Goal: Task Accomplishment & Management: Manage account settings

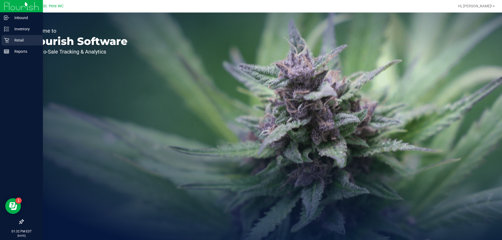
click at [7, 38] on icon at bounding box center [6, 40] width 5 height 5
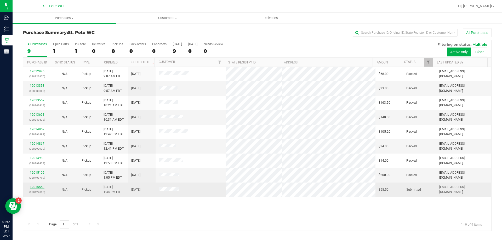
click at [40, 187] on link "12015550" at bounding box center [37, 187] width 15 height 4
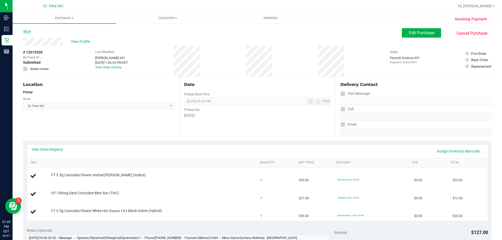
click at [24, 32] on link "Back" at bounding box center [27, 32] width 8 height 4
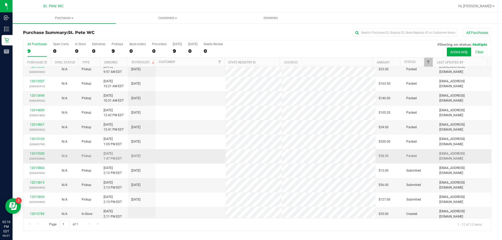
scroll to position [22, 0]
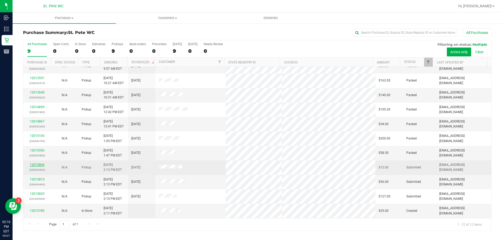
click at [35, 166] on link "12015804" at bounding box center [37, 165] width 15 height 4
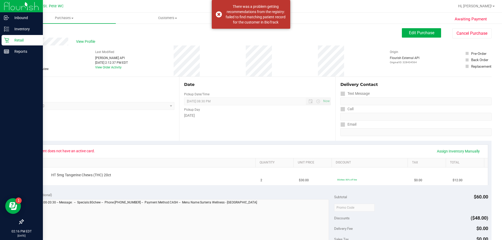
click at [7, 40] on icon at bounding box center [6, 40] width 5 height 5
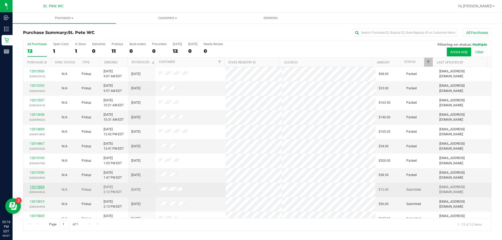
click at [38, 187] on link "12015804" at bounding box center [37, 187] width 15 height 4
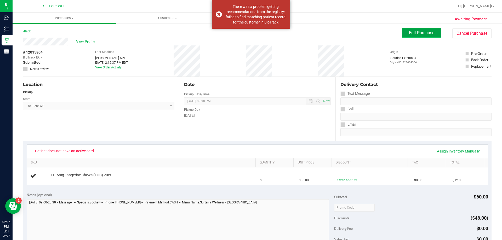
click at [422, 32] on span "Edit Purchase" at bounding box center [421, 32] width 25 height 5
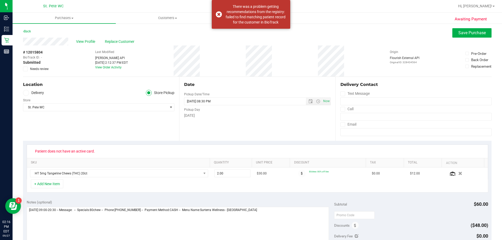
click at [25, 69] on icon at bounding box center [25, 69] width 3 height 0
click at [0, 0] on input "Needs review" at bounding box center [0, 0] width 0 height 0
click at [484, 34] on button "Save Purchase" at bounding box center [471, 32] width 39 height 9
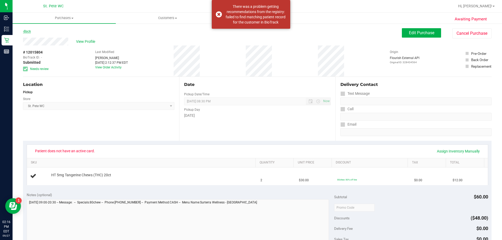
click at [30, 31] on link "Back" at bounding box center [27, 32] width 8 height 4
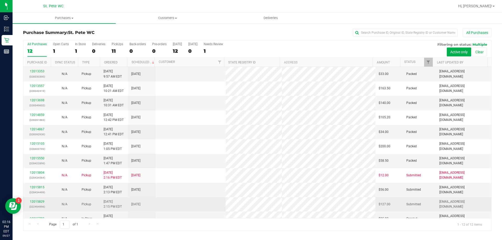
scroll to position [22, 0]
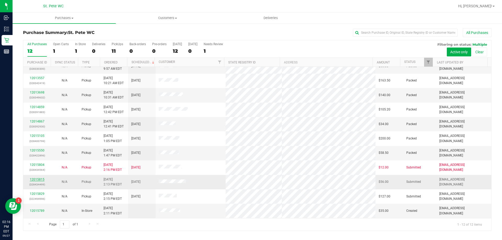
click at [31, 179] on link "12015815" at bounding box center [37, 180] width 15 height 4
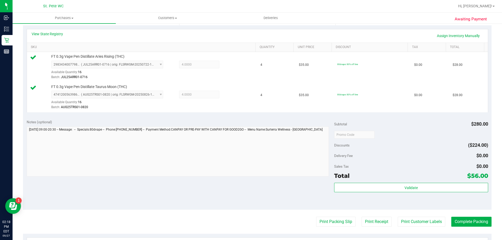
scroll to position [183, 0]
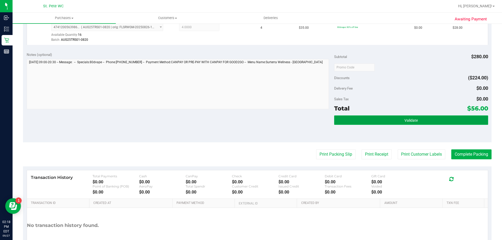
click at [428, 124] on button "Validate" at bounding box center [411, 120] width 154 height 9
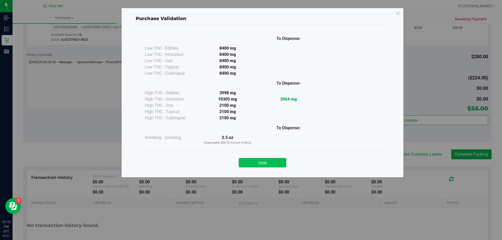
click at [273, 158] on button "Close" at bounding box center [263, 162] width 48 height 9
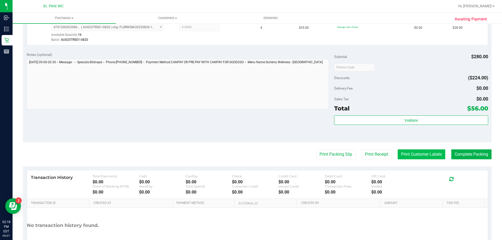
click at [425, 152] on button "Print Customer Labels" at bounding box center [422, 155] width 48 height 10
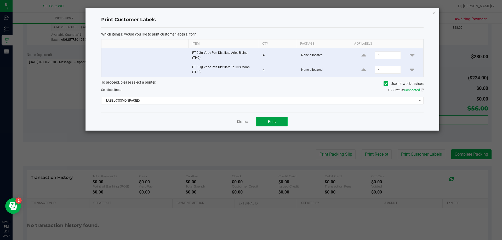
click at [272, 119] on button "Print" at bounding box center [271, 121] width 31 height 9
click at [246, 122] on link "Dismiss" at bounding box center [242, 122] width 11 height 4
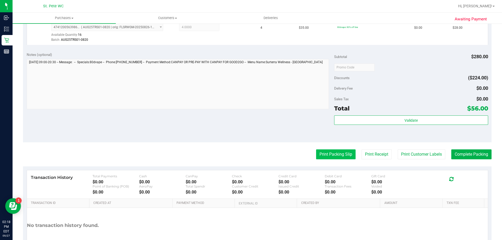
click at [320, 153] on button "Print Packing Slip" at bounding box center [335, 155] width 39 height 10
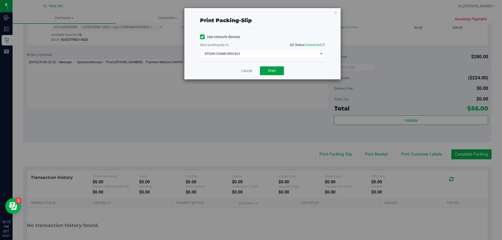
click at [273, 71] on span "Print" at bounding box center [272, 71] width 8 height 4
click at [243, 69] on link "Cancel" at bounding box center [246, 70] width 11 height 5
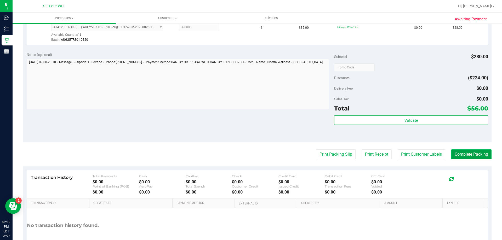
click at [453, 156] on button "Complete Packing" at bounding box center [471, 155] width 40 height 10
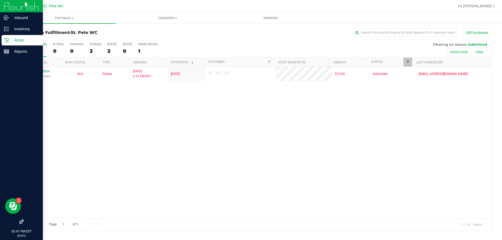
click at [3, 37] on div "Retail" at bounding box center [22, 40] width 41 height 10
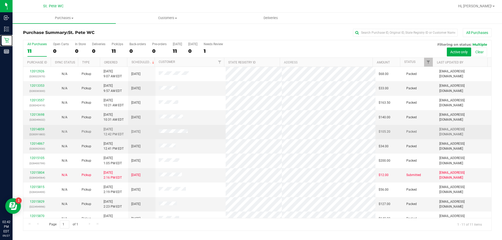
scroll to position [8, 0]
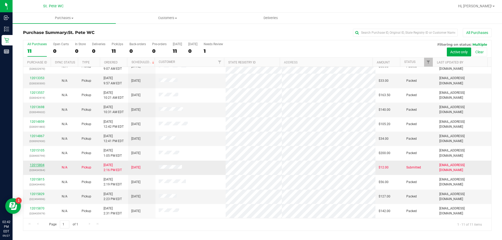
click at [35, 165] on link "12015804" at bounding box center [37, 165] width 15 height 4
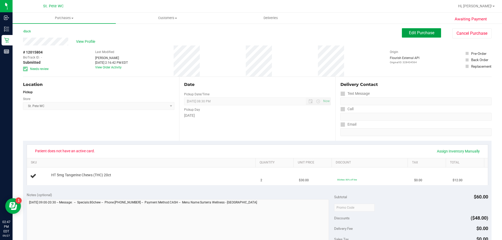
click at [424, 34] on span "Edit Purchase" at bounding box center [421, 32] width 25 height 5
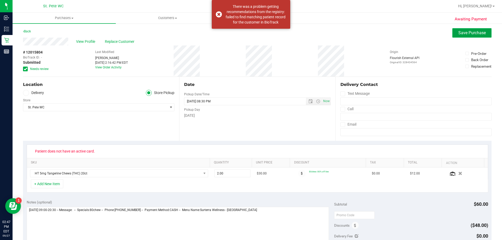
click at [461, 33] on span "Save Purchase" at bounding box center [471, 32] width 27 height 5
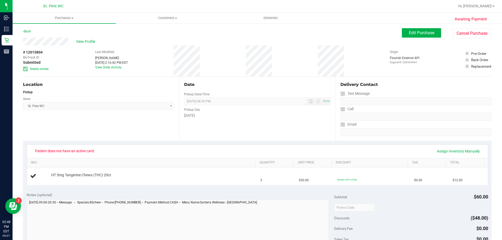
click at [91, 44] on div "View Profile" at bounding box center [212, 42] width 379 height 8
click at [89, 42] on span "View Profile" at bounding box center [86, 41] width 21 height 5
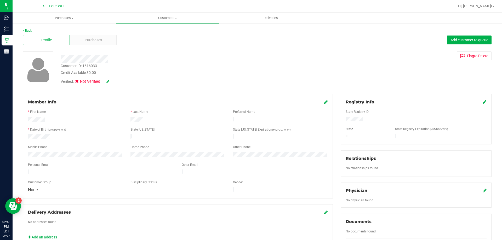
click at [107, 82] on icon at bounding box center [107, 82] width 3 height 4
click at [76, 82] on span "Verified:" at bounding box center [68, 82] width 15 height 7
click at [77, 82] on icon at bounding box center [78, 82] width 3 height 0
click at [0, 0] on input "Medical" at bounding box center [0, 0] width 0 height 0
click at [117, 83] on icon at bounding box center [115, 82] width 4 height 4
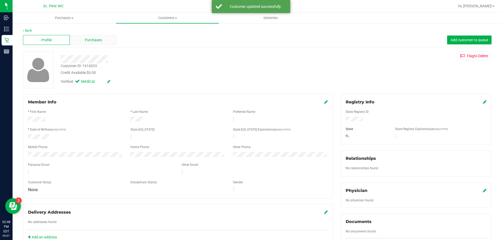
click at [81, 39] on div "Purchases" at bounding box center [93, 40] width 47 height 10
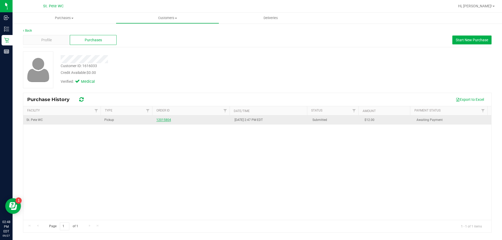
click at [157, 120] on link "12015804" at bounding box center [163, 120] width 15 height 4
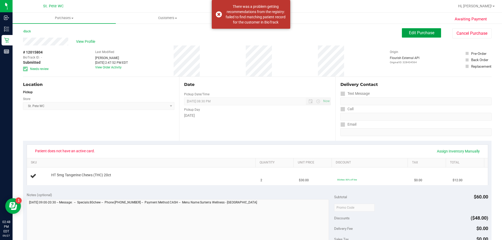
click at [404, 32] on button "Edit Purchase" at bounding box center [421, 32] width 39 height 9
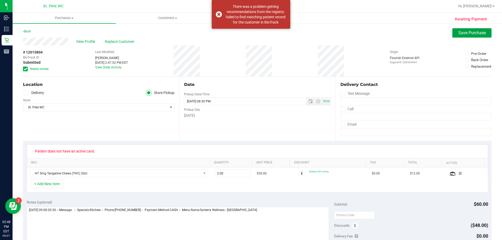
click at [461, 36] on button "Save Purchase" at bounding box center [471, 32] width 39 height 9
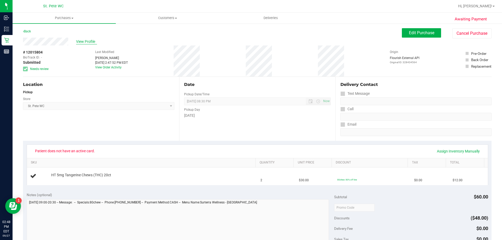
click at [84, 41] on span "View Profile" at bounding box center [86, 41] width 21 height 5
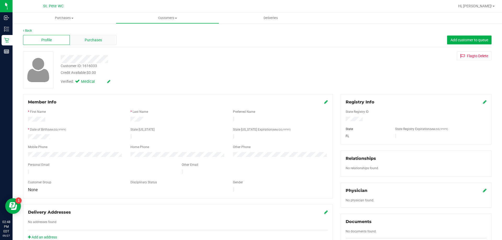
click at [98, 39] on span "Purchases" at bounding box center [93, 39] width 17 height 5
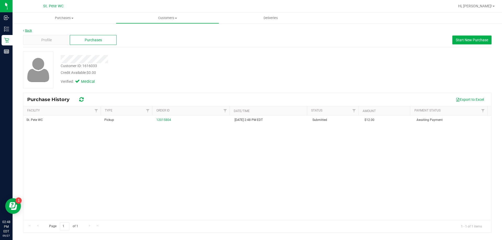
click at [32, 31] on link "Back" at bounding box center [27, 31] width 9 height 4
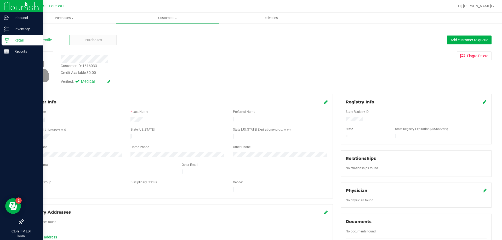
click at [10, 38] on p "Retail" at bounding box center [24, 40] width 31 height 6
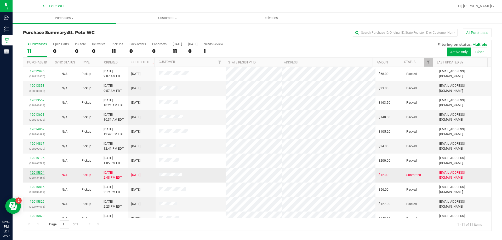
click at [43, 172] on link "12015804" at bounding box center [37, 173] width 15 height 4
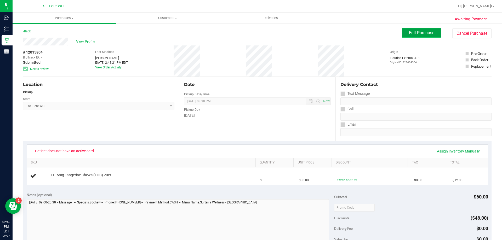
click at [409, 32] on span "Edit Purchase" at bounding box center [421, 32] width 25 height 5
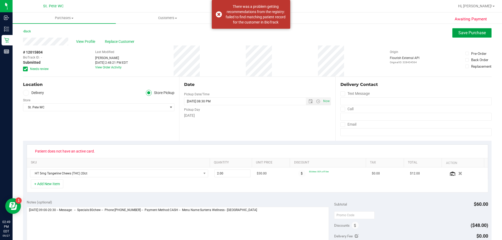
click at [458, 32] on span "Save Purchase" at bounding box center [471, 32] width 27 height 5
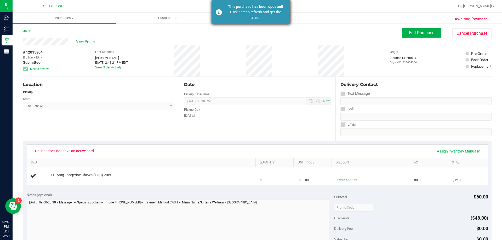
click at [254, 7] on div "This purchase has been updated!" at bounding box center [255, 6] width 61 height 5
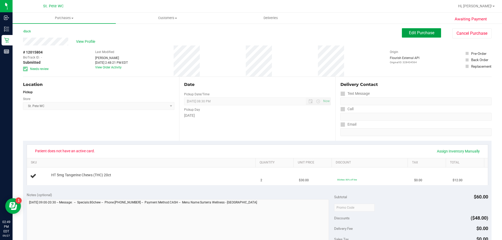
click at [409, 31] on span "Edit Purchase" at bounding box center [421, 32] width 25 height 5
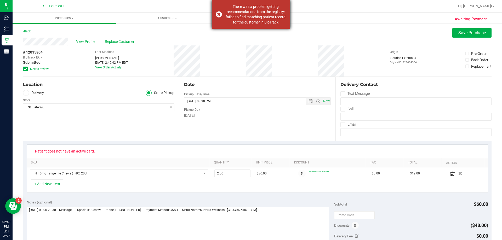
click at [217, 14] on div "There was a problem getting recommendations from the registry: failed to find m…" at bounding box center [251, 14] width 78 height 29
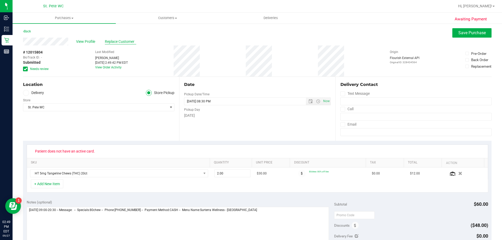
click at [130, 39] on span "Replace Customer" at bounding box center [120, 41] width 31 height 5
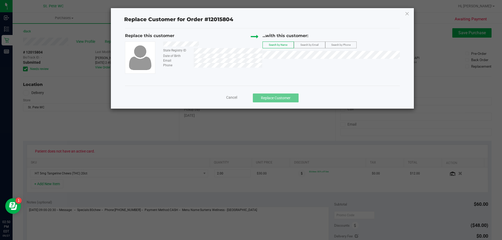
click at [316, 46] on span "Search by Email" at bounding box center [309, 44] width 18 height 3
click at [283, 64] on span "[PERSON_NAME]" at bounding box center [280, 64] width 28 height 4
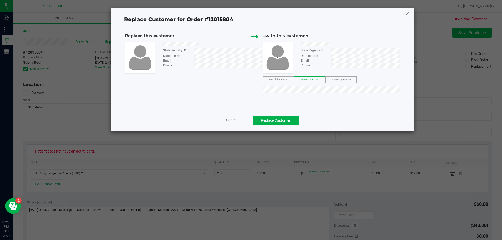
drag, startPoint x: 412, startPoint y: 16, endPoint x: 407, endPoint y: 14, distance: 4.9
click at [410, 16] on div "Replace Customer for Order #12015804 Replace this customer State Registry ID Da…" at bounding box center [262, 69] width 303 height 123
click at [407, 14] on icon at bounding box center [407, 13] width 5 height 8
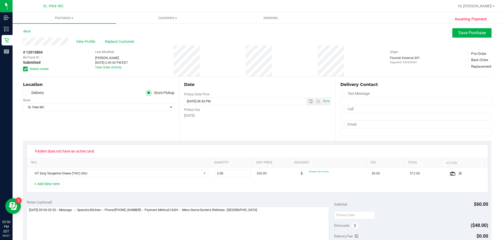
click at [14, 38] on div "Awaiting Payment Back Save Purchase View Profile Replace Customer # 12015804 Bi…" at bounding box center [257, 223] width 489 height 400
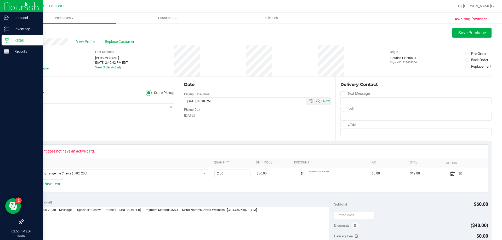
click at [7, 38] on icon at bounding box center [6, 40] width 5 height 5
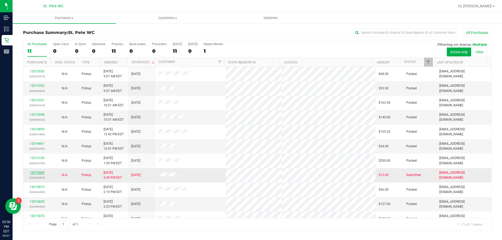
click at [38, 174] on link "12015804" at bounding box center [37, 173] width 15 height 4
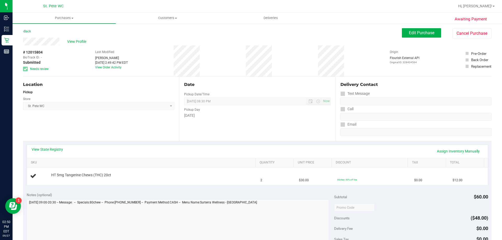
click at [378, 34] on div "Back Edit Purchase Cancel Purchase" at bounding box center [257, 32] width 468 height 9
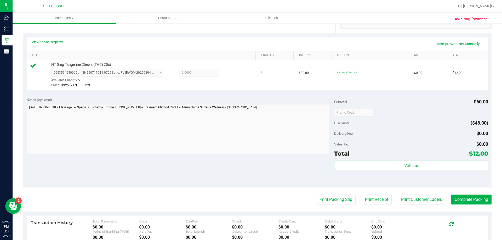
scroll to position [110, 0]
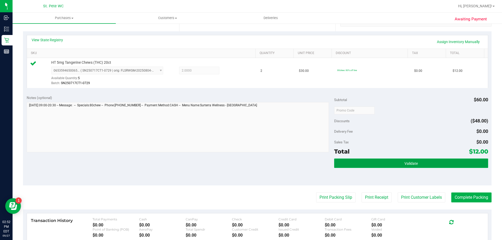
click at [371, 168] on button "Validate" at bounding box center [411, 163] width 154 height 9
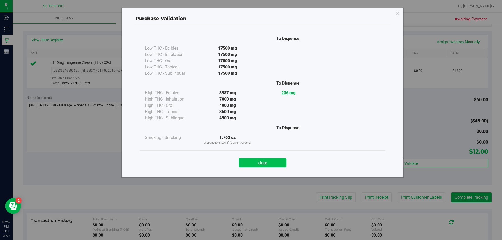
click at [276, 164] on button "Close" at bounding box center [263, 162] width 48 height 9
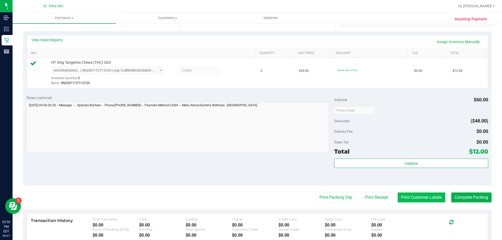
click at [408, 202] on button "Print Customer Labels" at bounding box center [422, 198] width 48 height 10
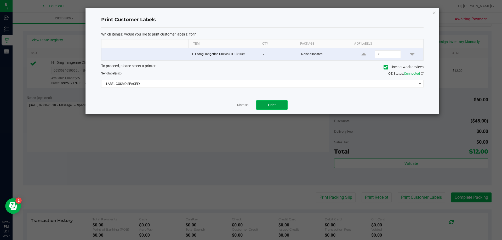
click at [271, 102] on button "Print" at bounding box center [271, 104] width 31 height 9
click at [237, 105] on link "Dismiss" at bounding box center [242, 105] width 11 height 4
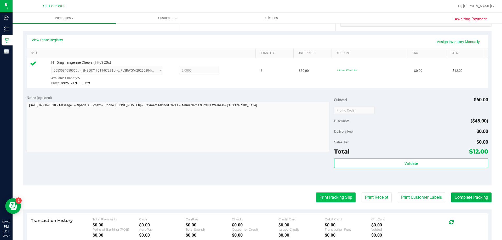
click at [321, 197] on button "Print Packing Slip" at bounding box center [335, 198] width 39 height 10
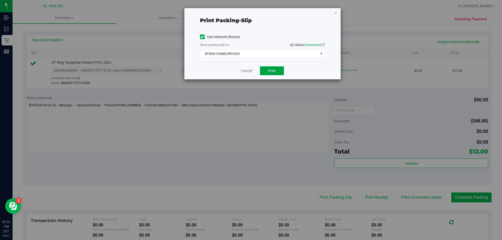
click at [274, 71] on span "Print" at bounding box center [272, 71] width 8 height 4
click at [241, 68] on link "Cancel" at bounding box center [246, 70] width 11 height 5
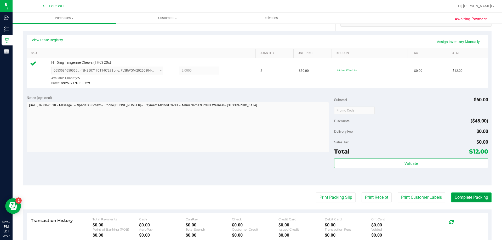
click at [474, 202] on button "Complete Packing" at bounding box center [471, 198] width 40 height 10
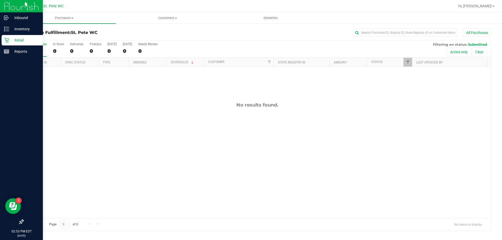
click at [2, 43] on div "Retail" at bounding box center [22, 40] width 41 height 10
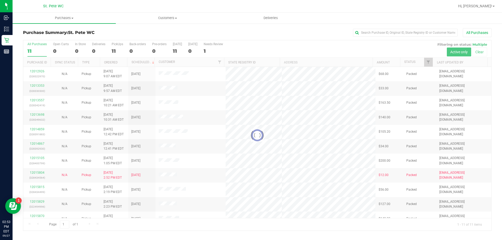
click at [255, 173] on div at bounding box center [257, 135] width 468 height 191
click at [255, 167] on div at bounding box center [257, 135] width 468 height 191
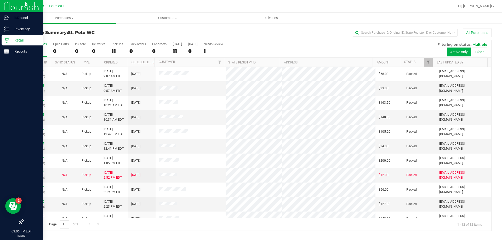
click at [19, 40] on p "Retail" at bounding box center [24, 40] width 31 height 6
click at [11, 32] on p "Inventory" at bounding box center [24, 29] width 31 height 6
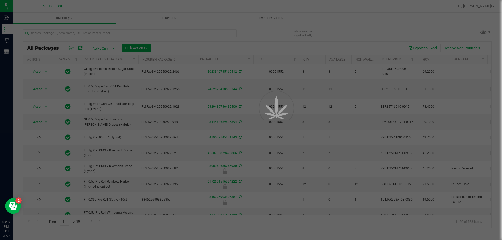
click at [82, 31] on div at bounding box center [251, 120] width 502 height 240
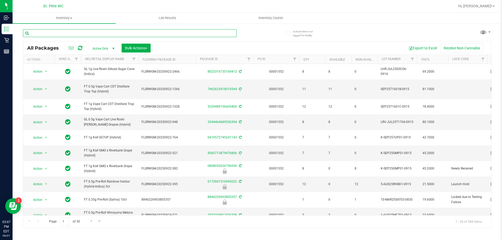
click at [76, 32] on input "text" at bounding box center [130, 33] width 214 height 8
type input "pkt"
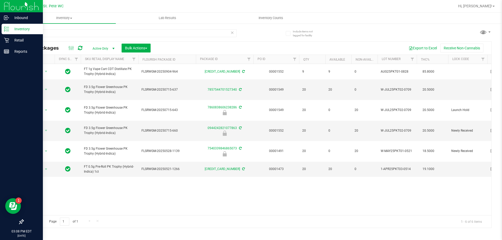
click at [10, 28] on p "Inventory" at bounding box center [24, 29] width 31 height 6
click at [18, 35] on div "Retail" at bounding box center [22, 40] width 41 height 10
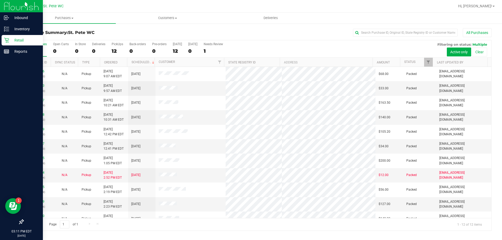
scroll to position [22, 0]
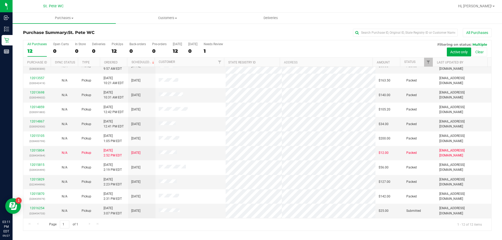
click at [280, 30] on div "All Purchases" at bounding box center [335, 32] width 312 height 9
click at [33, 209] on link "12016254" at bounding box center [37, 209] width 15 height 4
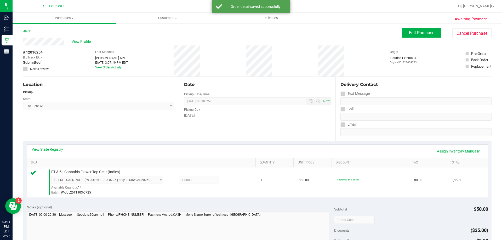
scroll to position [183, 0]
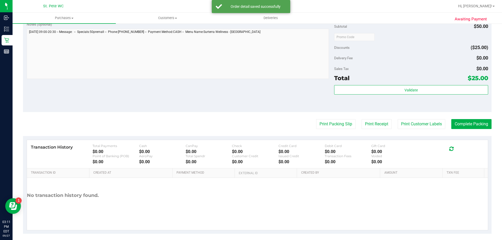
click at [377, 99] on div "Validate" at bounding box center [411, 97] width 154 height 24
click at [366, 83] on div "Subtotal $50.00 Discounts ($25.00) Delivery Fee $0.00 Sales Tax $0.00 Total $25…" at bounding box center [411, 65] width 154 height 87
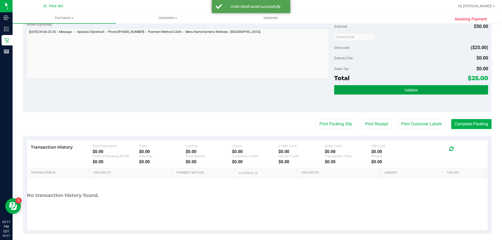
click at [365, 86] on button "Validate" at bounding box center [411, 89] width 154 height 9
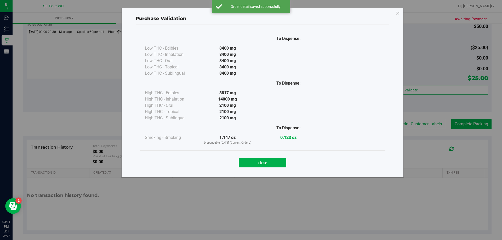
click at [252, 160] on button "Close" at bounding box center [263, 162] width 48 height 9
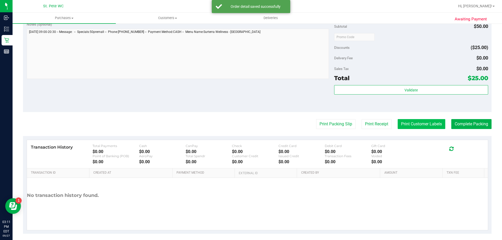
click at [415, 125] on button "Print Customer Labels" at bounding box center [422, 124] width 48 height 10
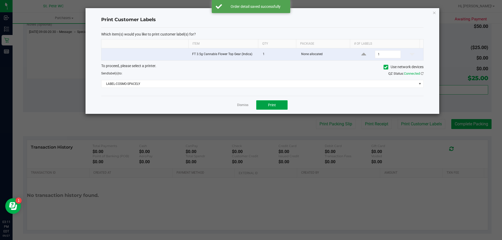
click at [276, 106] on span "Print" at bounding box center [272, 105] width 8 height 4
click at [241, 105] on link "Dismiss" at bounding box center [242, 105] width 11 height 4
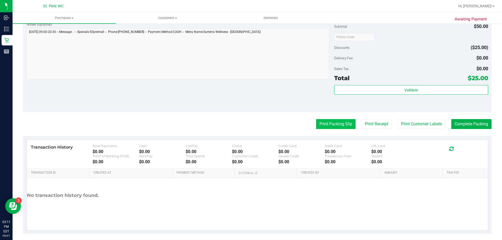
click at [323, 125] on button "Print Packing Slip" at bounding box center [335, 124] width 39 height 10
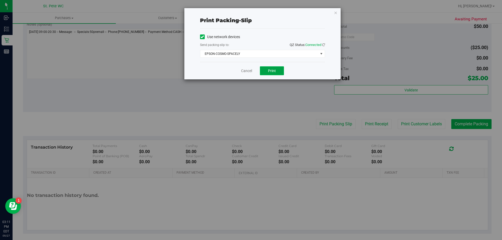
click at [278, 71] on button "Print" at bounding box center [272, 70] width 24 height 9
click at [248, 69] on link "Cancel" at bounding box center [246, 70] width 11 height 5
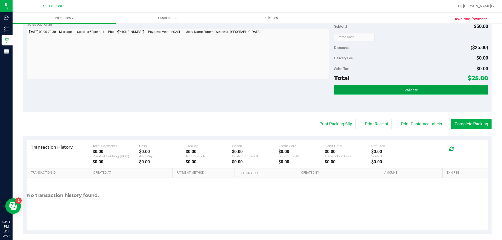
click at [355, 92] on button "Validate" at bounding box center [411, 89] width 154 height 9
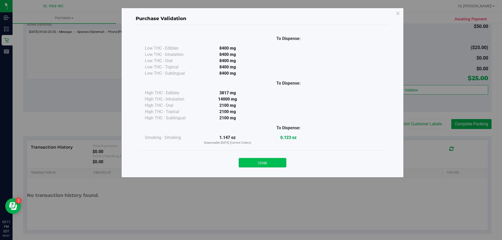
click at [281, 163] on button "Close" at bounding box center [263, 162] width 48 height 9
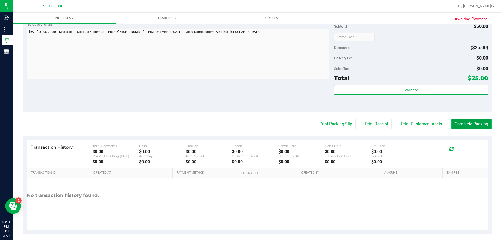
click at [480, 128] on button "Complete Packing" at bounding box center [471, 124] width 40 height 10
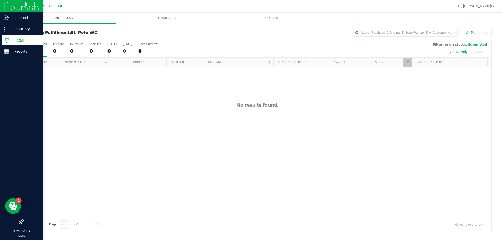
click at [12, 42] on p "Retail" at bounding box center [24, 40] width 31 height 6
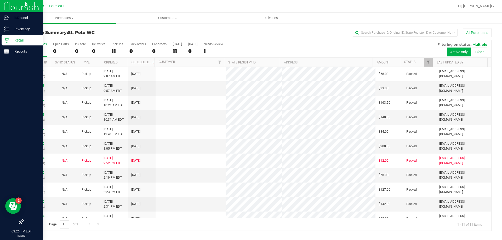
scroll to position [8, 0]
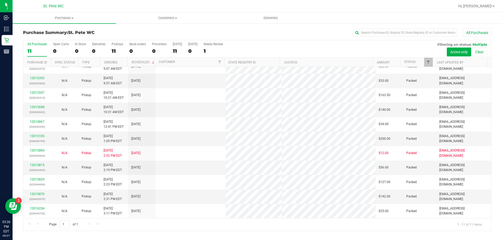
click at [241, 66] on th "State Registry ID" at bounding box center [252, 62] width 56 height 9
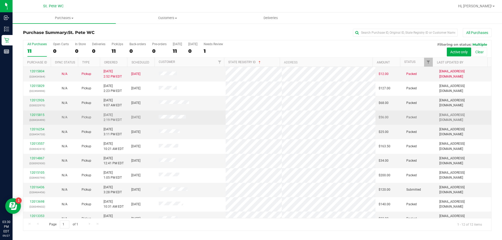
scroll to position [22, 0]
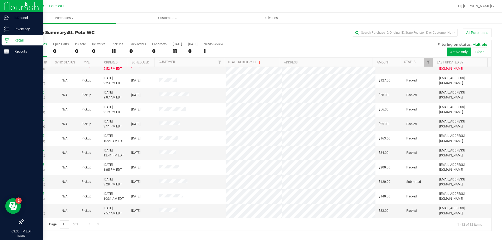
click at [10, 36] on div "Retail" at bounding box center [22, 40] width 41 height 10
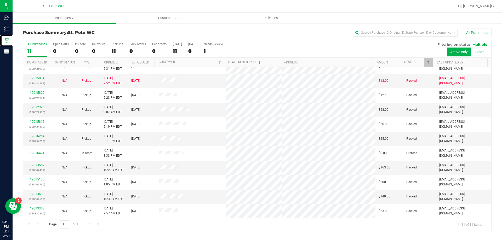
scroll to position [0, 0]
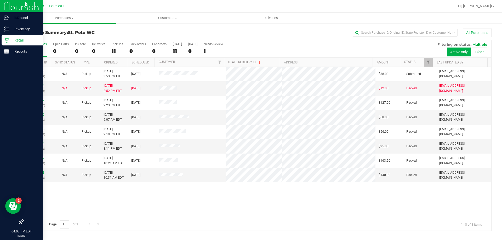
click at [9, 40] on p "Retail" at bounding box center [24, 40] width 31 height 6
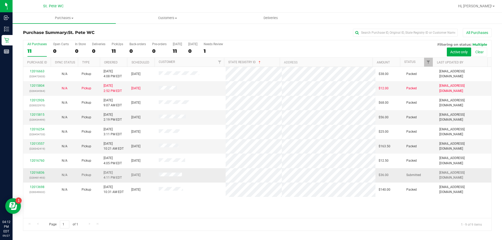
click at [32, 171] on div "12016836 (328481493)" at bounding box center [36, 175] width 21 height 10
click at [31, 174] on link "12016836" at bounding box center [37, 173] width 15 height 4
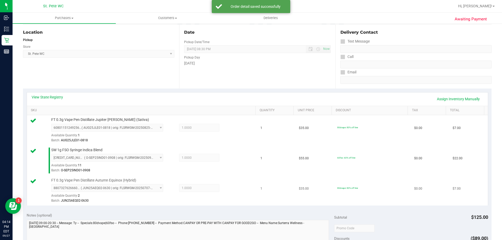
scroll to position [235, 0]
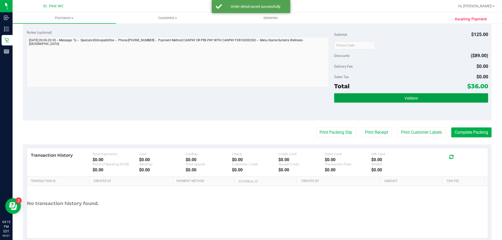
click at [390, 98] on button "Validate" at bounding box center [411, 97] width 154 height 9
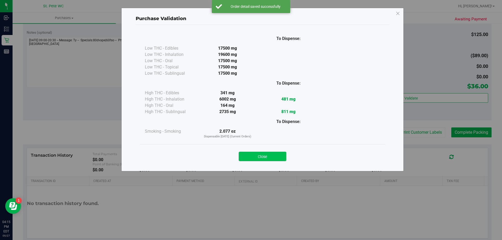
click at [280, 156] on button "Close" at bounding box center [263, 156] width 48 height 9
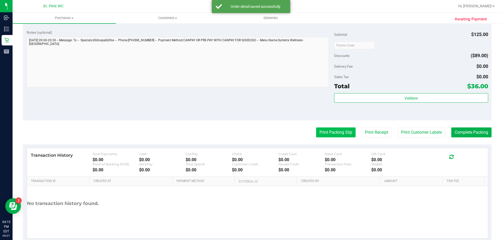
click at [345, 130] on button "Print Packing Slip" at bounding box center [335, 133] width 39 height 10
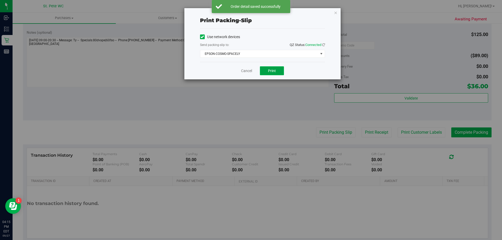
click at [272, 75] on button "Print" at bounding box center [272, 70] width 24 height 9
click at [246, 68] on link "Cancel" at bounding box center [246, 70] width 11 height 5
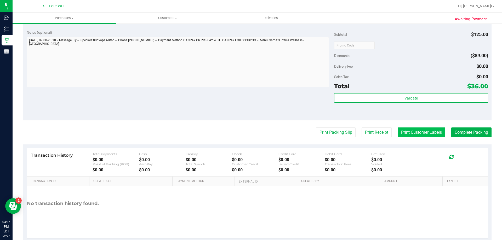
click at [409, 131] on button "Print Customer Labels" at bounding box center [422, 133] width 48 height 10
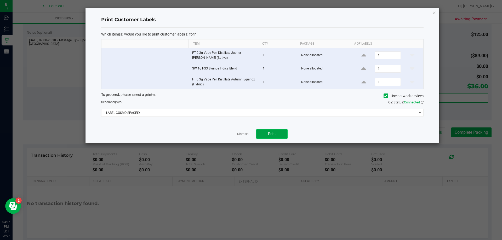
click at [278, 137] on button "Print" at bounding box center [271, 133] width 31 height 9
click at [238, 134] on link "Dismiss" at bounding box center [242, 134] width 11 height 4
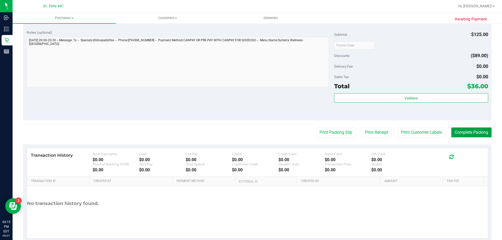
click at [465, 134] on button "Complete Packing" at bounding box center [471, 133] width 40 height 10
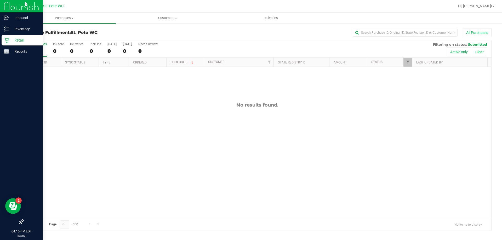
click at [0, 41] on link "Retail" at bounding box center [21, 40] width 43 height 11
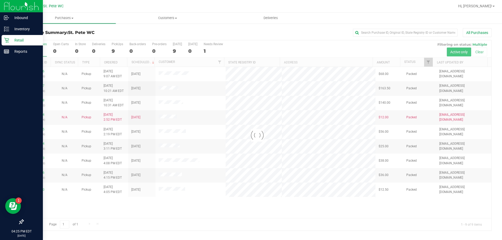
click at [5, 39] on icon at bounding box center [6, 40] width 5 height 5
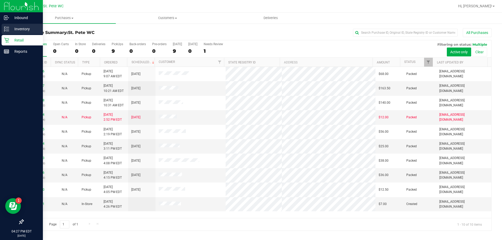
click at [5, 29] on icon at bounding box center [6, 28] width 5 height 5
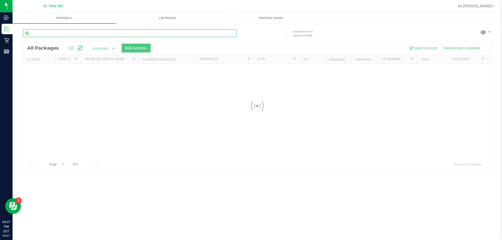
click at [72, 33] on input "text" at bounding box center [130, 33] width 214 height 8
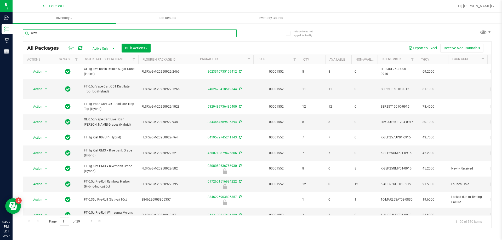
type input "wbv"
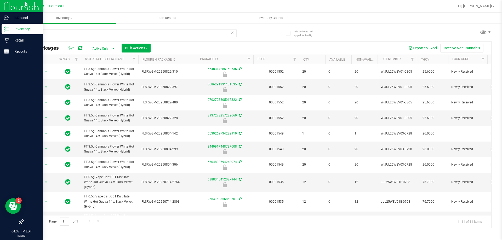
click at [7, 29] on line at bounding box center [7, 29] width 3 height 0
click at [13, 31] on p "Inventory" at bounding box center [24, 29] width 31 height 6
click at [20, 41] on p "Retail" at bounding box center [24, 40] width 31 height 6
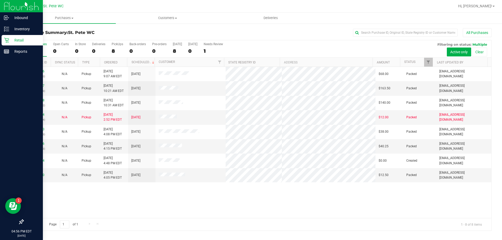
click at [13, 41] on p "Retail" at bounding box center [24, 40] width 31 height 6
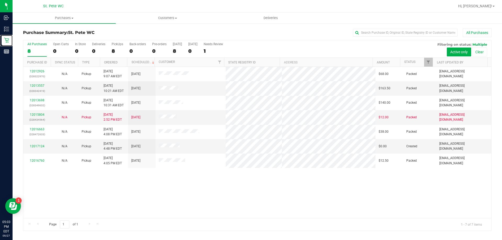
click at [0, 35] on link "Retail" at bounding box center [6, 40] width 13 height 11
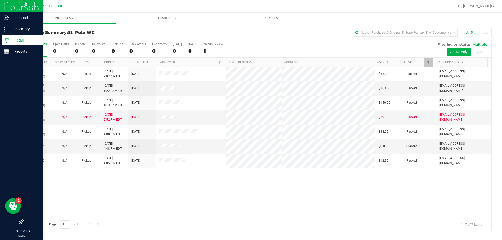
click at [11, 38] on p "Retail" at bounding box center [24, 40] width 31 height 6
click at [4, 41] on icon at bounding box center [6, 40] width 5 height 5
click at [27, 32] on div "Inventory" at bounding box center [22, 29] width 41 height 10
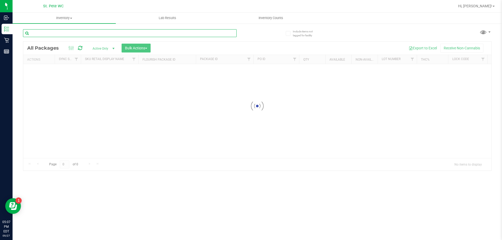
click at [84, 33] on input "text" at bounding box center [130, 33] width 214 height 8
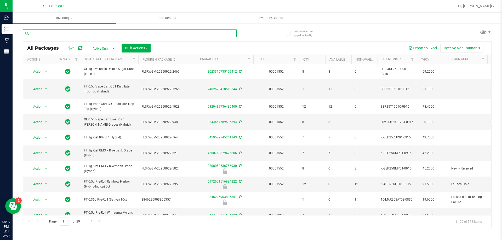
type input "w"
type input "melons"
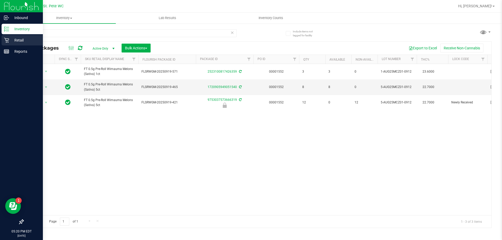
click at [4, 38] on icon at bounding box center [6, 40] width 5 height 5
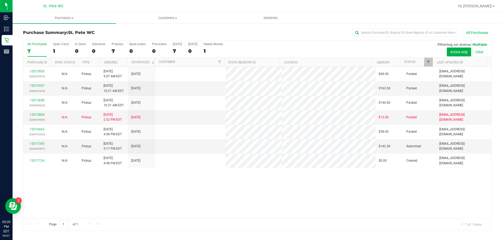
click at [40, 142] on div "12017355 (328490307)" at bounding box center [36, 146] width 21 height 10
click at [40, 142] on link "12017355" at bounding box center [37, 144] width 15 height 4
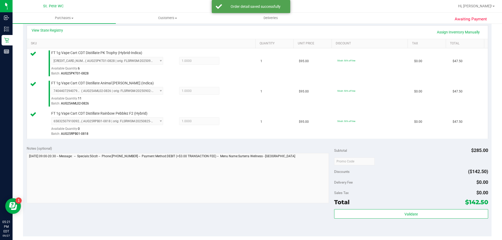
scroll to position [157, 0]
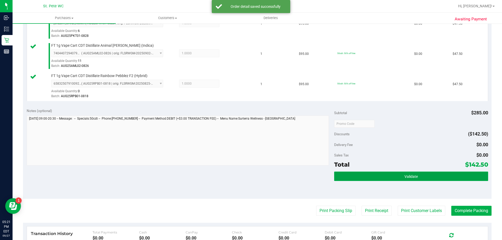
click at [404, 181] on button "Validate" at bounding box center [411, 176] width 154 height 9
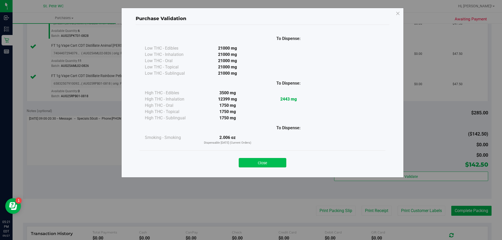
click at [253, 165] on button "Close" at bounding box center [263, 162] width 48 height 9
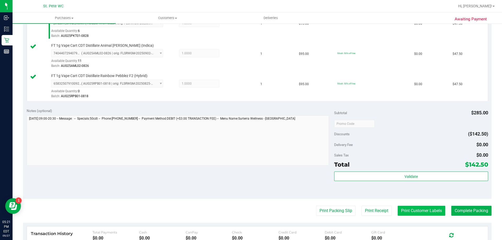
click at [421, 210] on button "Print Customer Labels" at bounding box center [422, 211] width 48 height 10
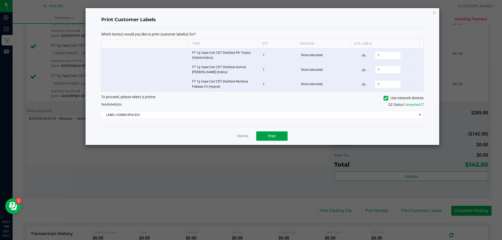
click at [267, 137] on button "Print" at bounding box center [271, 135] width 31 height 9
click at [240, 138] on link "Dismiss" at bounding box center [242, 136] width 11 height 4
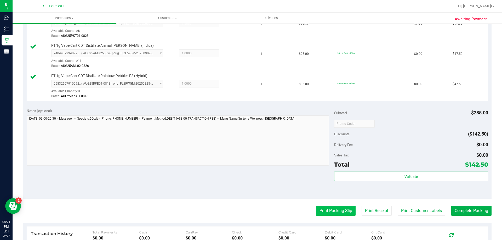
click at [319, 214] on button "Print Packing Slip" at bounding box center [335, 211] width 39 height 10
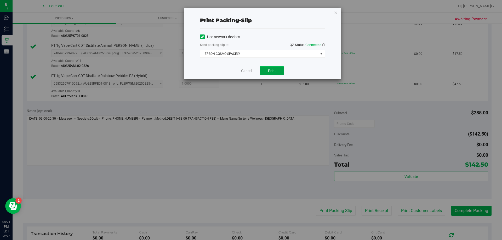
click at [270, 71] on span "Print" at bounding box center [272, 71] width 8 height 4
click at [243, 70] on link "Cancel" at bounding box center [246, 70] width 11 height 5
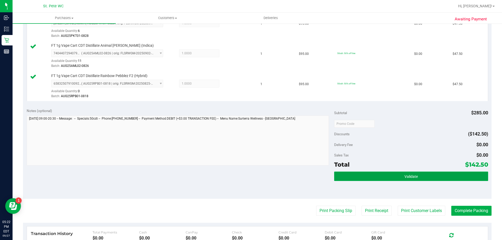
click at [362, 176] on button "Validate" at bounding box center [411, 176] width 154 height 9
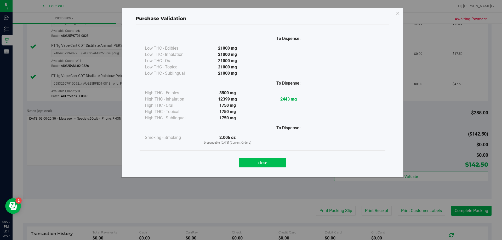
click at [262, 165] on button "Close" at bounding box center [263, 162] width 48 height 9
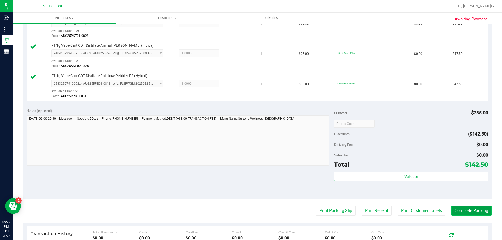
click at [452, 210] on button "Complete Packing" at bounding box center [471, 211] width 40 height 10
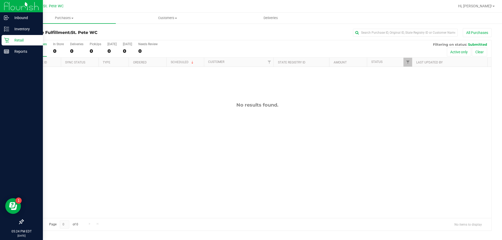
click at [6, 40] on icon at bounding box center [6, 40] width 5 height 5
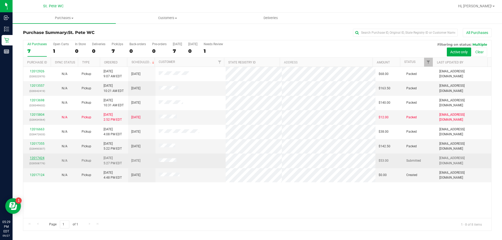
click at [33, 158] on link "12017424" at bounding box center [37, 158] width 15 height 4
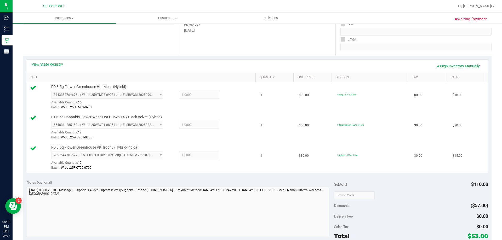
scroll to position [105, 0]
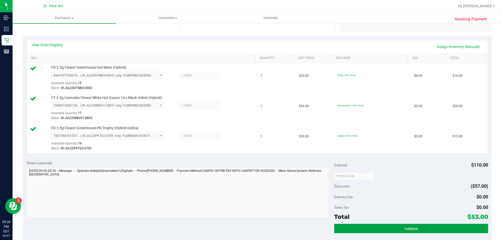
click at [424, 228] on button "Validate" at bounding box center [411, 228] width 154 height 9
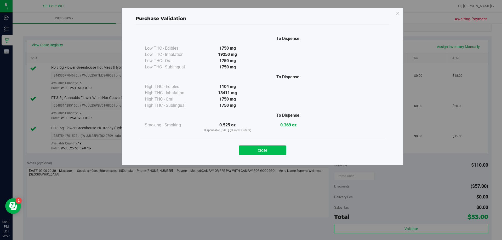
click at [279, 153] on button "Close" at bounding box center [263, 150] width 48 height 9
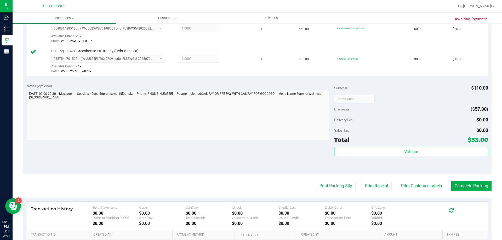
scroll to position [235, 0]
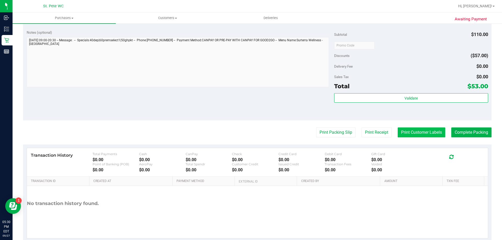
click at [422, 137] on button "Print Customer Labels" at bounding box center [422, 133] width 48 height 10
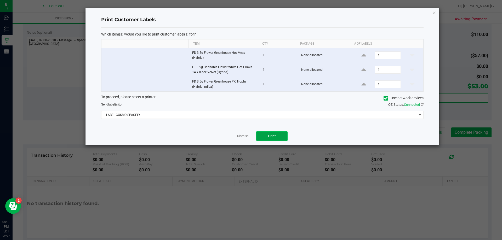
click at [272, 137] on span "Print" at bounding box center [272, 136] width 8 height 4
click at [246, 135] on link "Dismiss" at bounding box center [242, 136] width 11 height 4
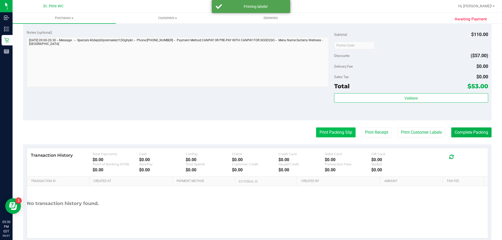
click at [342, 135] on button "Print Packing Slip" at bounding box center [335, 133] width 39 height 10
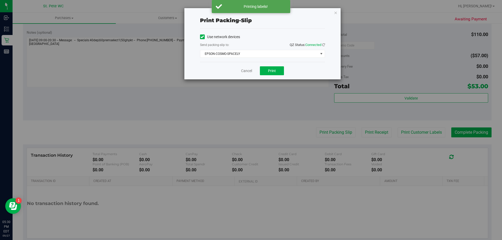
click at [269, 64] on div "Cancel Print" at bounding box center [262, 71] width 125 height 18
click at [271, 73] on button "Print" at bounding box center [272, 70] width 24 height 9
click at [246, 71] on link "Cancel" at bounding box center [246, 70] width 11 height 5
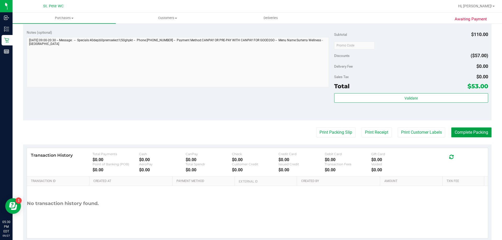
click at [470, 137] on button "Complete Packing" at bounding box center [471, 133] width 40 height 10
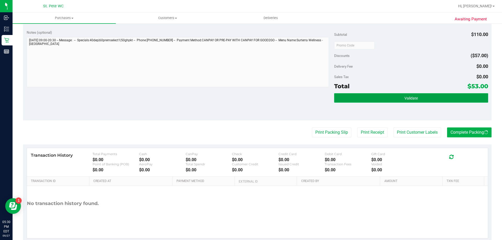
click at [435, 101] on button "Validate" at bounding box center [411, 97] width 154 height 9
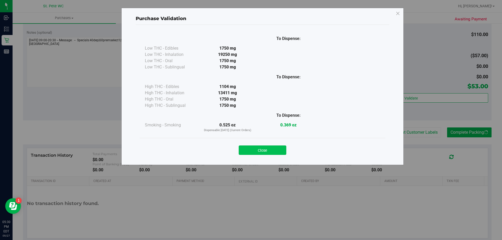
click at [267, 150] on button "Close" at bounding box center [263, 150] width 48 height 9
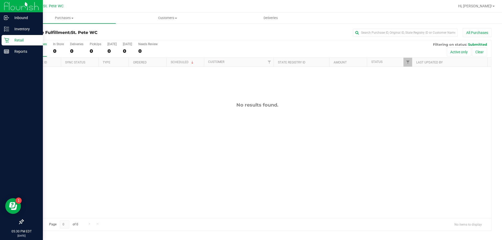
click at [6, 38] on icon at bounding box center [6, 40] width 5 height 5
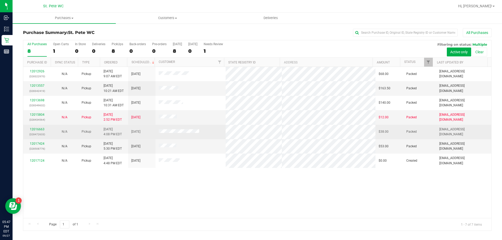
click at [37, 125] on td "12016663 (328472633)" at bounding box center [36, 132] width 27 height 14
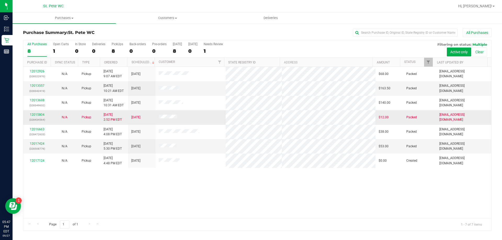
click at [36, 123] on td "12015804 (328434564)" at bounding box center [36, 117] width 27 height 14
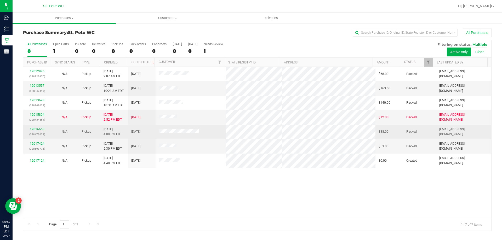
click at [40, 131] on link "12016663" at bounding box center [37, 130] width 15 height 4
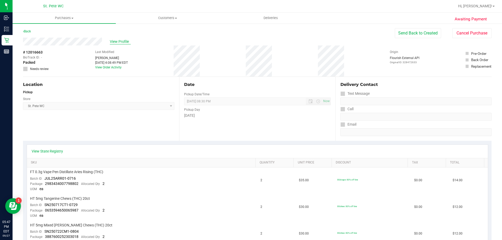
click at [123, 42] on span "View Profile" at bounding box center [120, 41] width 21 height 5
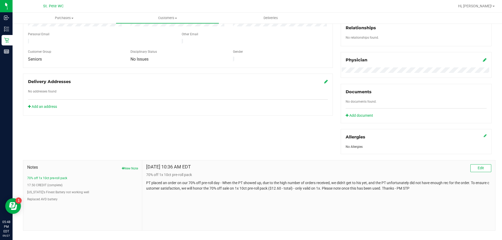
scroll to position [26, 0]
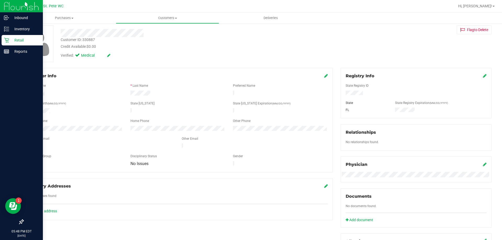
click at [3, 38] on div "Retail" at bounding box center [22, 40] width 41 height 10
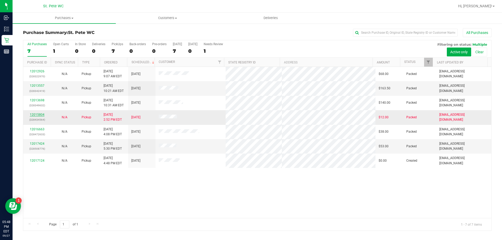
click at [35, 115] on link "12015804" at bounding box center [37, 115] width 15 height 4
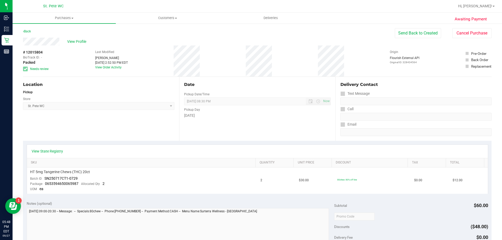
click at [373, 32] on div "Back Send Back to Created Cancel Purchase" at bounding box center [257, 32] width 468 height 9
click at [32, 68] on span "Needs review" at bounding box center [39, 69] width 19 height 5
click at [430, 35] on button "Send Back to Created" at bounding box center [418, 33] width 46 height 10
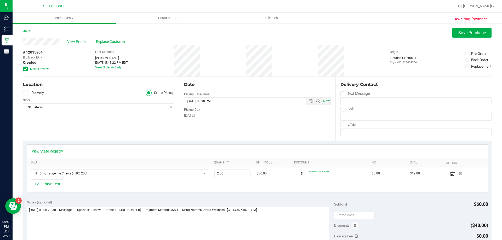
click at [24, 67] on span at bounding box center [25, 69] width 5 height 5
click at [0, 0] on input "Needs review" at bounding box center [0, 0] width 0 height 0
click at [469, 30] on span "Save Purchase" at bounding box center [471, 32] width 27 height 5
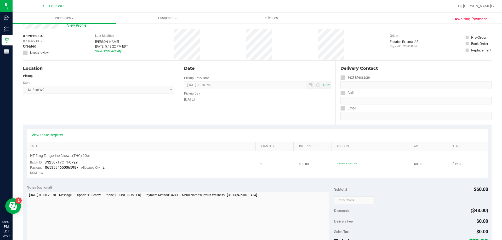
scroll to position [78, 0]
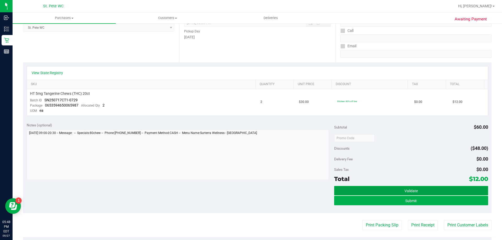
click at [367, 190] on button "Validate" at bounding box center [411, 190] width 154 height 9
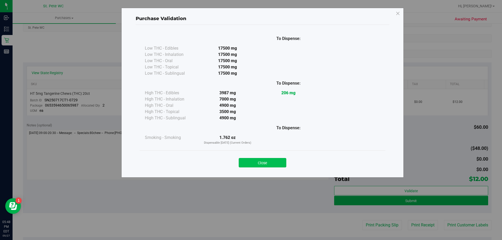
click at [280, 165] on button "Close" at bounding box center [263, 162] width 48 height 9
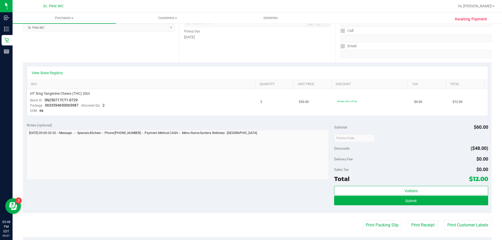
scroll to position [0, 0]
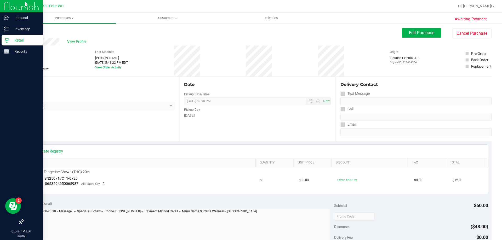
click at [12, 38] on p "Retail" at bounding box center [24, 40] width 31 height 6
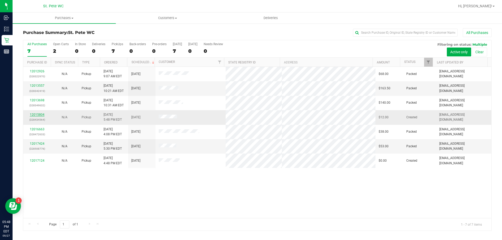
click at [33, 113] on link "12015804" at bounding box center [37, 115] width 15 height 4
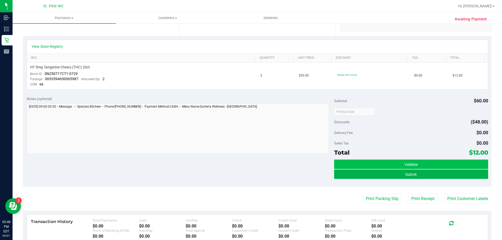
scroll to position [131, 0]
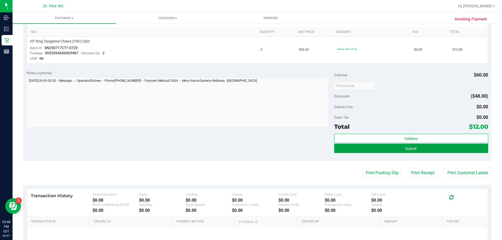
click at [424, 148] on button "Submit" at bounding box center [411, 148] width 154 height 9
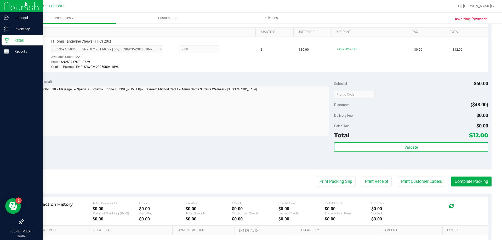
click at [15, 42] on p "Retail" at bounding box center [24, 40] width 31 height 6
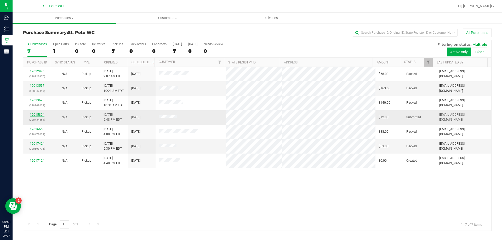
click at [42, 115] on link "12015804" at bounding box center [37, 115] width 15 height 4
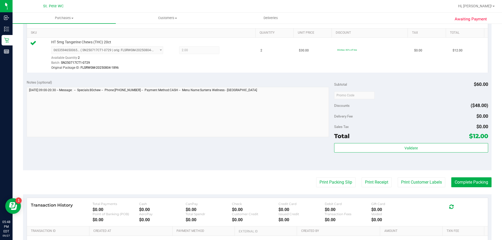
scroll to position [131, 0]
click at [472, 180] on button "Complete Packing" at bounding box center [471, 182] width 40 height 10
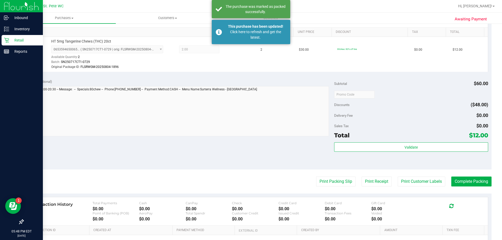
click at [17, 41] on p "Retail" at bounding box center [24, 40] width 31 height 6
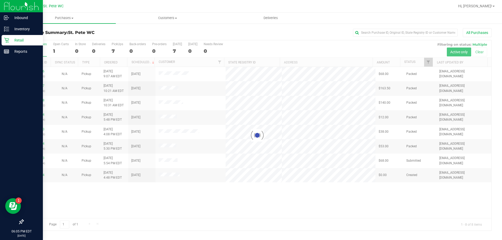
click at [11, 42] on p "Retail" at bounding box center [24, 40] width 31 height 6
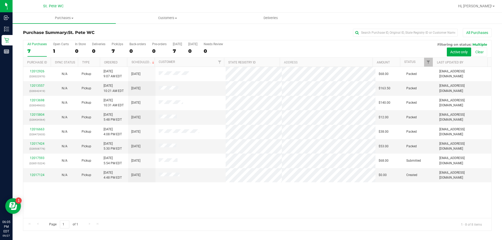
click at [148, 209] on div "12012926 (328322970) N/A Pickup [DATE] 9:07 AM EDT 9/27/2025 $68.00 Packed [EMA…" at bounding box center [257, 142] width 468 height 151
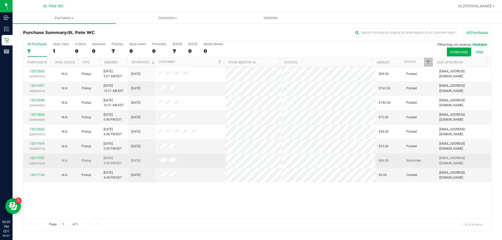
click at [37, 160] on div "12017593 (328515224)" at bounding box center [36, 161] width 21 height 10
click at [35, 159] on link "12017593" at bounding box center [37, 158] width 15 height 4
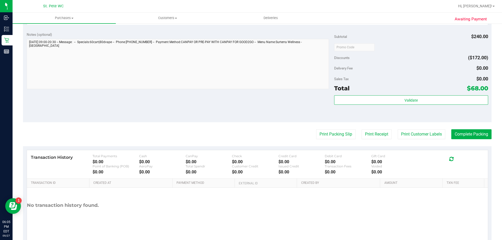
scroll to position [264, 0]
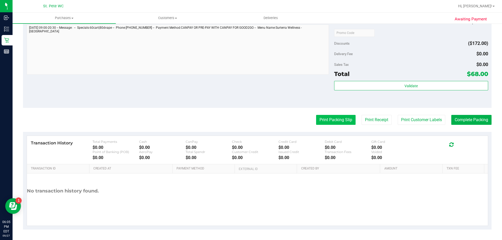
click at [331, 123] on button "Print Packing Slip" at bounding box center [335, 120] width 39 height 10
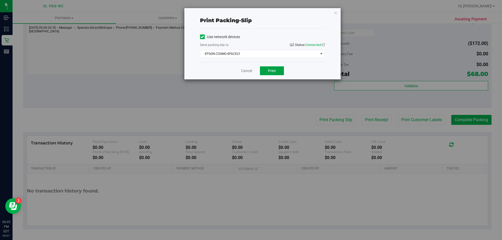
click at [268, 72] on button "Print" at bounding box center [272, 70] width 24 height 9
click at [244, 71] on link "Cancel" at bounding box center [246, 70] width 11 height 5
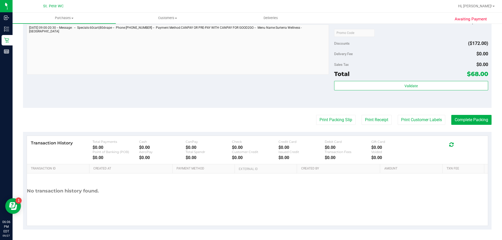
click at [179, 90] on div "Notes (optional) Subtotal $240.00 Discounts ($172.00) Delivery Fee $0.00 Sales …" at bounding box center [257, 61] width 468 height 94
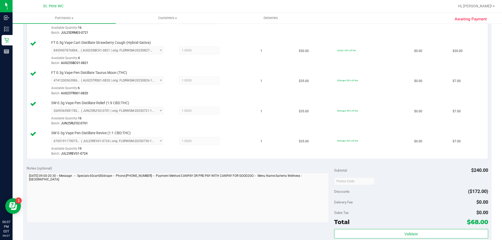
scroll to position [203, 0]
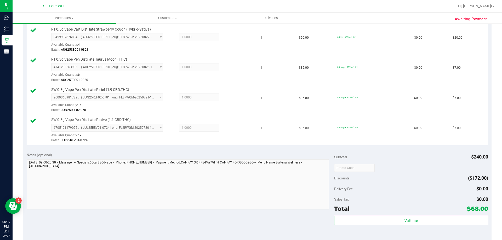
click at [453, 141] on td "$7.00" at bounding box center [468, 130] width 38 height 30
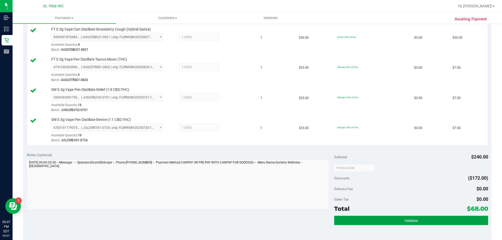
click at [414, 222] on span "Validate" at bounding box center [410, 221] width 13 height 4
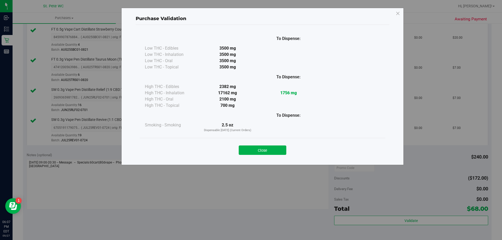
click at [279, 156] on div "Close" at bounding box center [263, 148] width 246 height 21
click at [276, 152] on button "Close" at bounding box center [263, 150] width 48 height 9
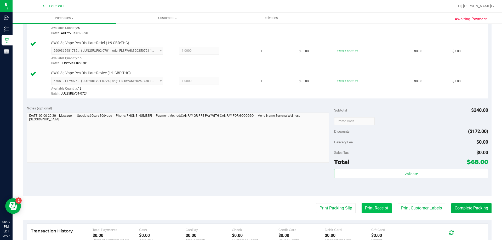
scroll to position [308, 0]
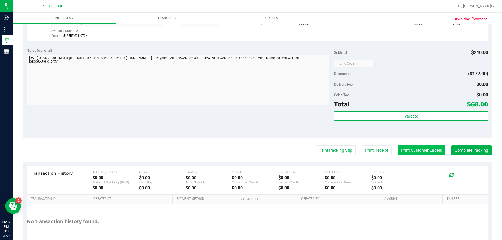
click at [438, 155] on button "Print Customer Labels" at bounding box center [422, 151] width 48 height 10
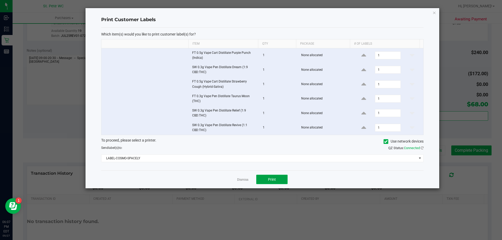
click at [275, 175] on button "Print" at bounding box center [271, 179] width 31 height 9
click at [247, 180] on link "Dismiss" at bounding box center [242, 180] width 11 height 4
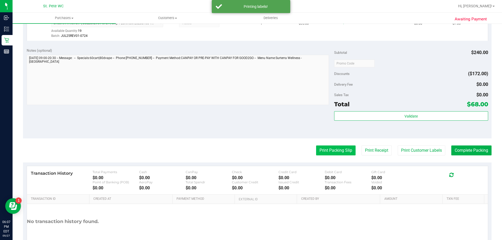
click at [331, 155] on button "Print Packing Slip" at bounding box center [335, 151] width 39 height 10
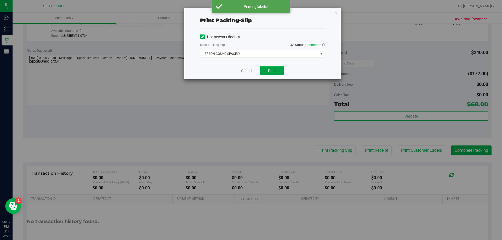
click at [273, 70] on span "Print" at bounding box center [272, 71] width 8 height 4
click at [243, 70] on link "Cancel" at bounding box center [246, 70] width 11 height 5
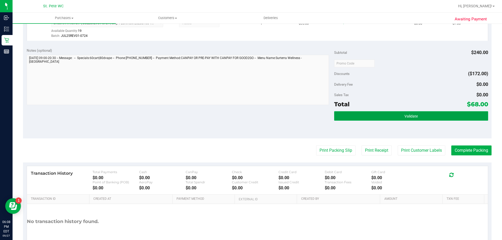
click at [391, 117] on button "Validate" at bounding box center [411, 115] width 154 height 9
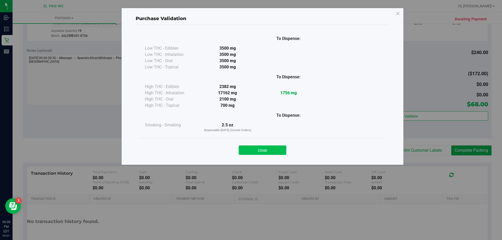
click at [275, 153] on button "Close" at bounding box center [263, 150] width 48 height 9
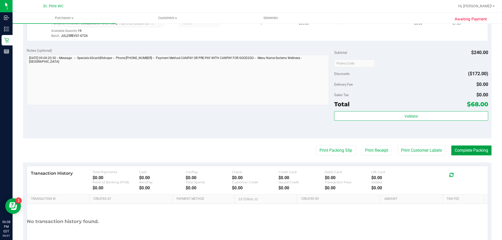
click at [456, 146] on button "Complete Packing" at bounding box center [471, 151] width 40 height 10
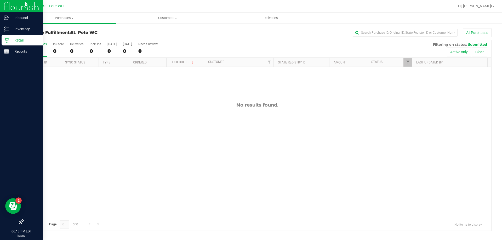
click at [2, 41] on div "Retail" at bounding box center [22, 40] width 41 height 10
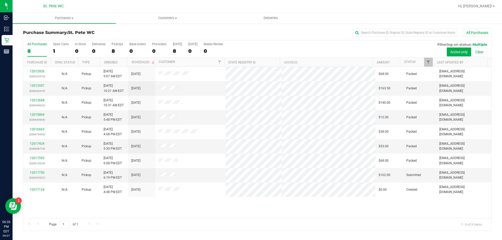
click at [79, 219] on div "Page 1 of 1 1 - 9 of 9 items" at bounding box center [257, 224] width 468 height 13
click at [43, 174] on link "12017750" at bounding box center [37, 173] width 15 height 4
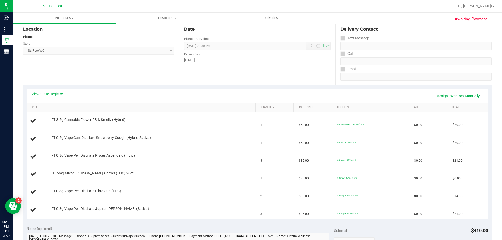
scroll to position [58, 0]
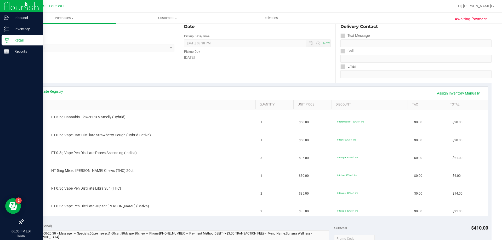
click at [2, 42] on div "Retail" at bounding box center [22, 40] width 41 height 10
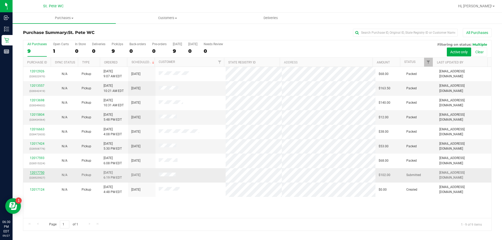
click at [40, 174] on link "12017750" at bounding box center [37, 173] width 15 height 4
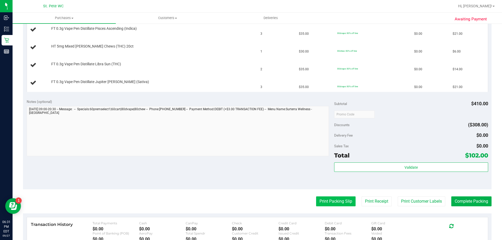
scroll to position [183, 0]
click at [343, 203] on button "Print Packing Slip" at bounding box center [335, 201] width 39 height 10
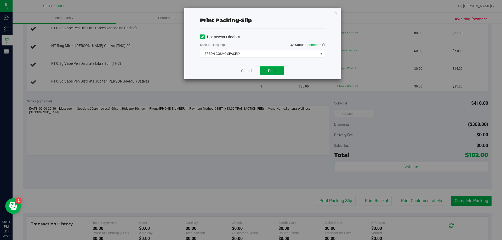
click at [279, 73] on button "Print" at bounding box center [272, 70] width 24 height 9
click at [243, 71] on link "Cancel" at bounding box center [246, 70] width 11 height 5
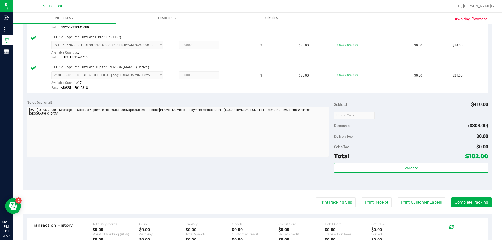
scroll to position [256, 0]
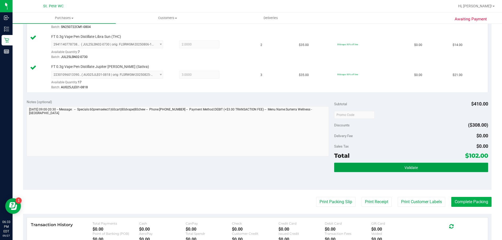
click at [418, 164] on button "Validate" at bounding box center [411, 167] width 154 height 9
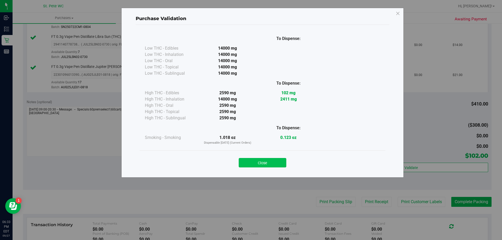
click at [281, 165] on button "Close" at bounding box center [263, 162] width 48 height 9
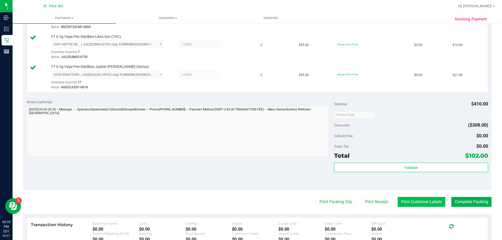
click at [408, 199] on button "Print Customer Labels" at bounding box center [422, 202] width 48 height 10
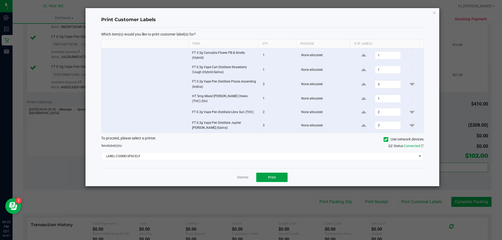
click at [278, 178] on button "Print" at bounding box center [271, 177] width 31 height 9
click at [241, 178] on link "Dismiss" at bounding box center [242, 177] width 11 height 4
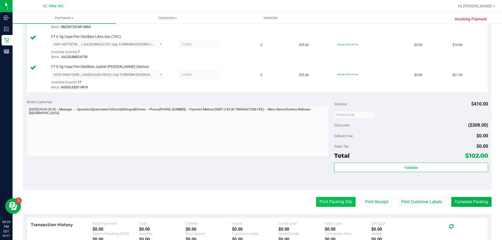
click at [331, 202] on button "Print Packing Slip" at bounding box center [335, 202] width 39 height 10
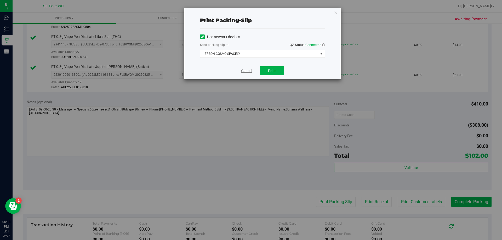
click at [246, 73] on link "Cancel" at bounding box center [246, 70] width 11 height 5
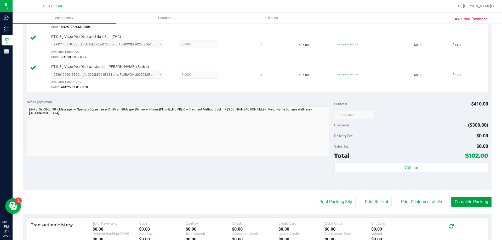
click at [470, 205] on button "Complete Packing" at bounding box center [471, 202] width 40 height 10
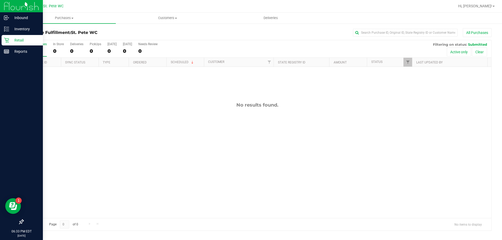
click at [5, 44] on div "Retail" at bounding box center [22, 40] width 41 height 10
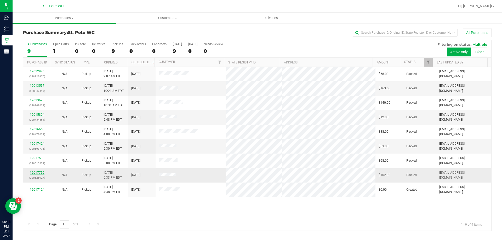
click at [42, 174] on link "12017750" at bounding box center [37, 173] width 15 height 4
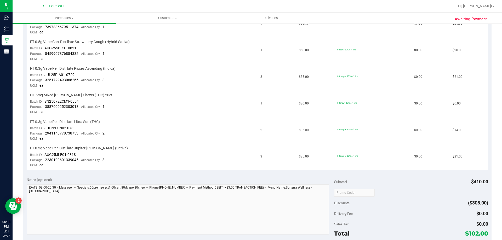
scroll to position [209, 0]
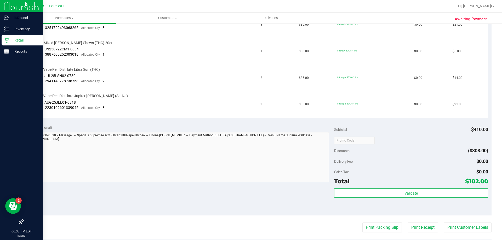
click at [8, 40] on icon at bounding box center [6, 40] width 5 height 5
